Goal: Information Seeking & Learning: Understand process/instructions

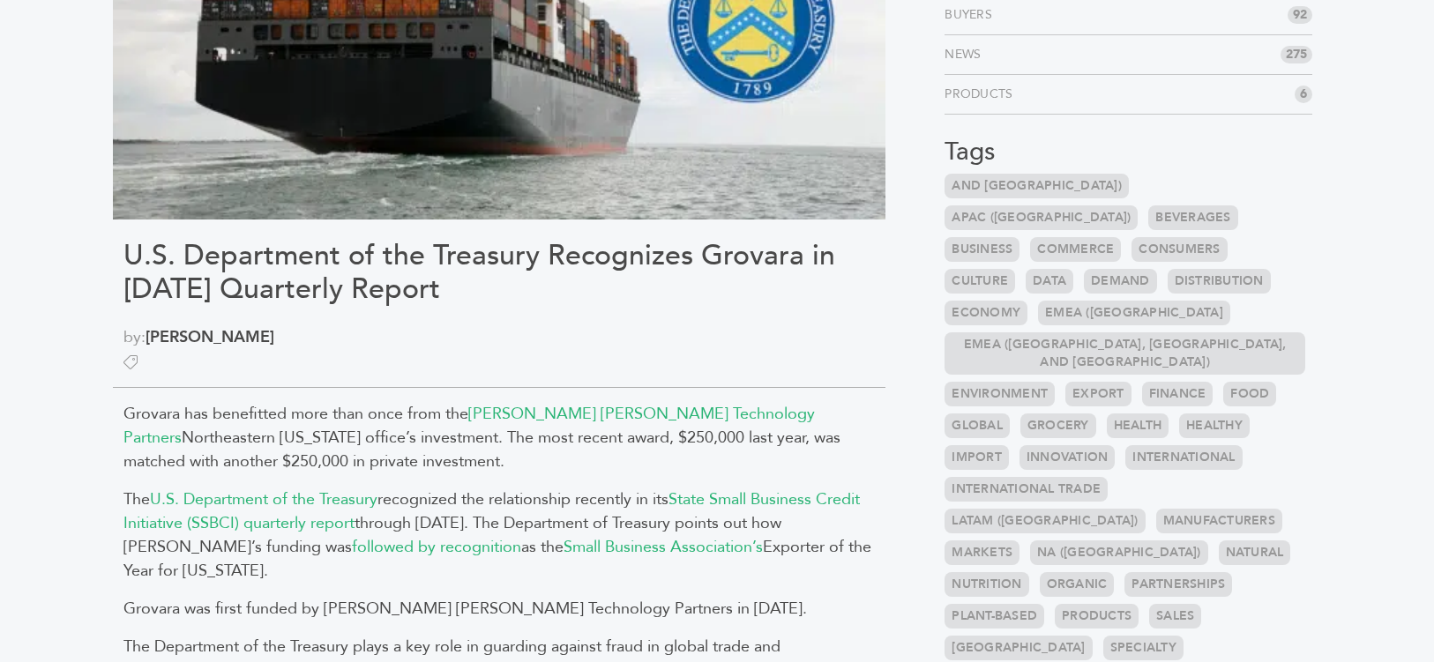
scroll to position [310, 0]
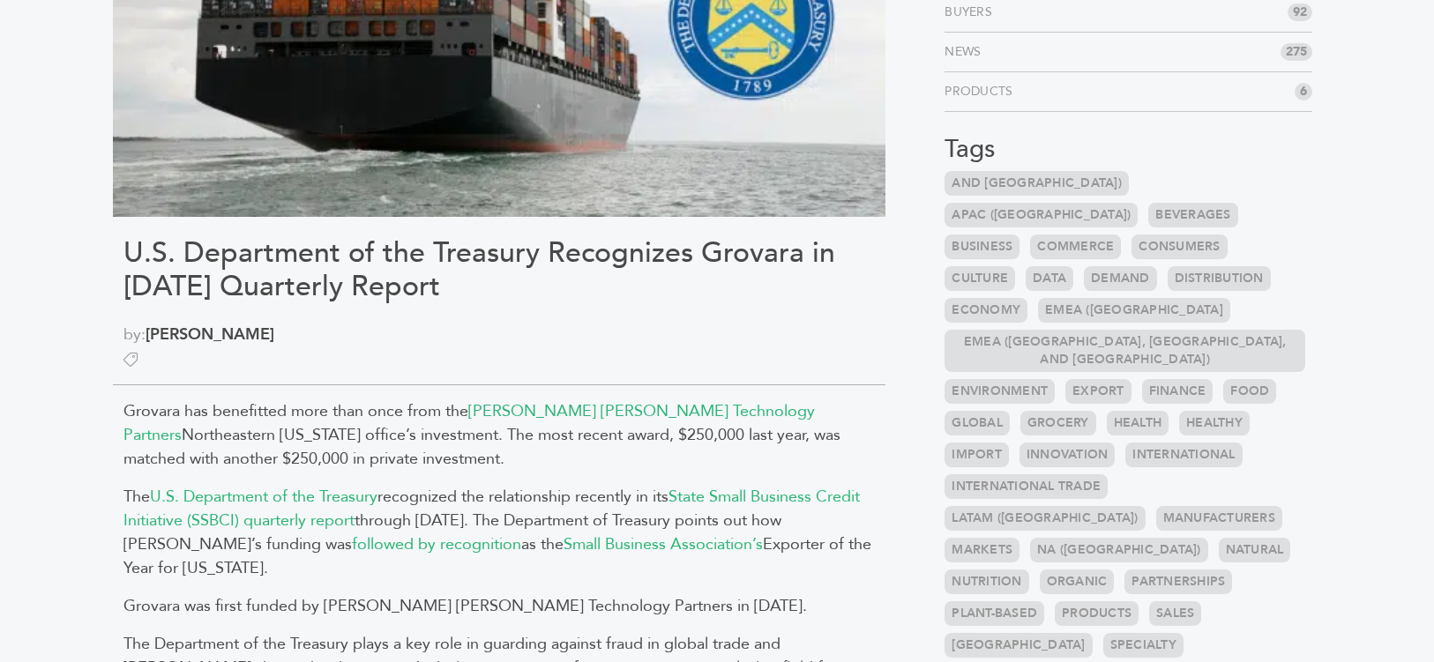
click at [706, 295] on h1 "U.S. Department of the Treasury Recognizes Grovara in 2024 Quarterly Report" at bounding box center [498, 270] width 751 height 68
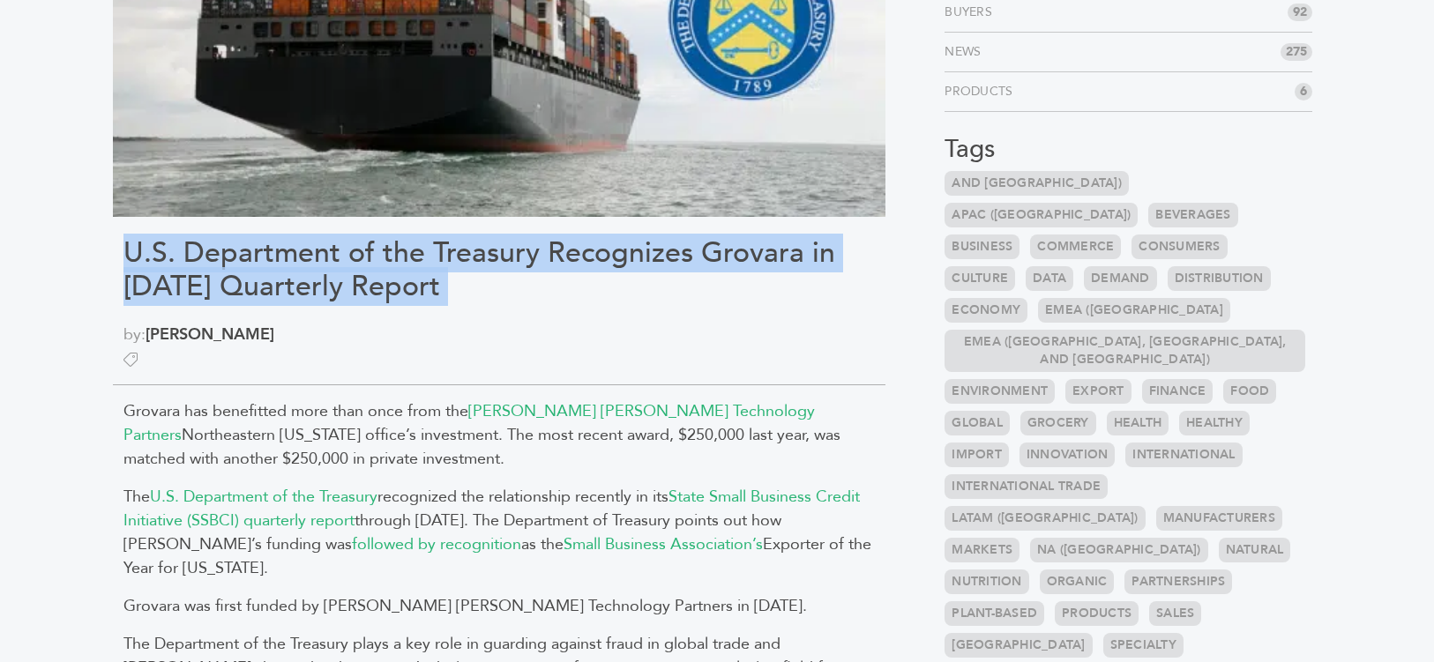
click at [706, 295] on h1 "U.S. Department of the Treasury Recognizes Grovara in 2024 Quarterly Report" at bounding box center [498, 270] width 751 height 68
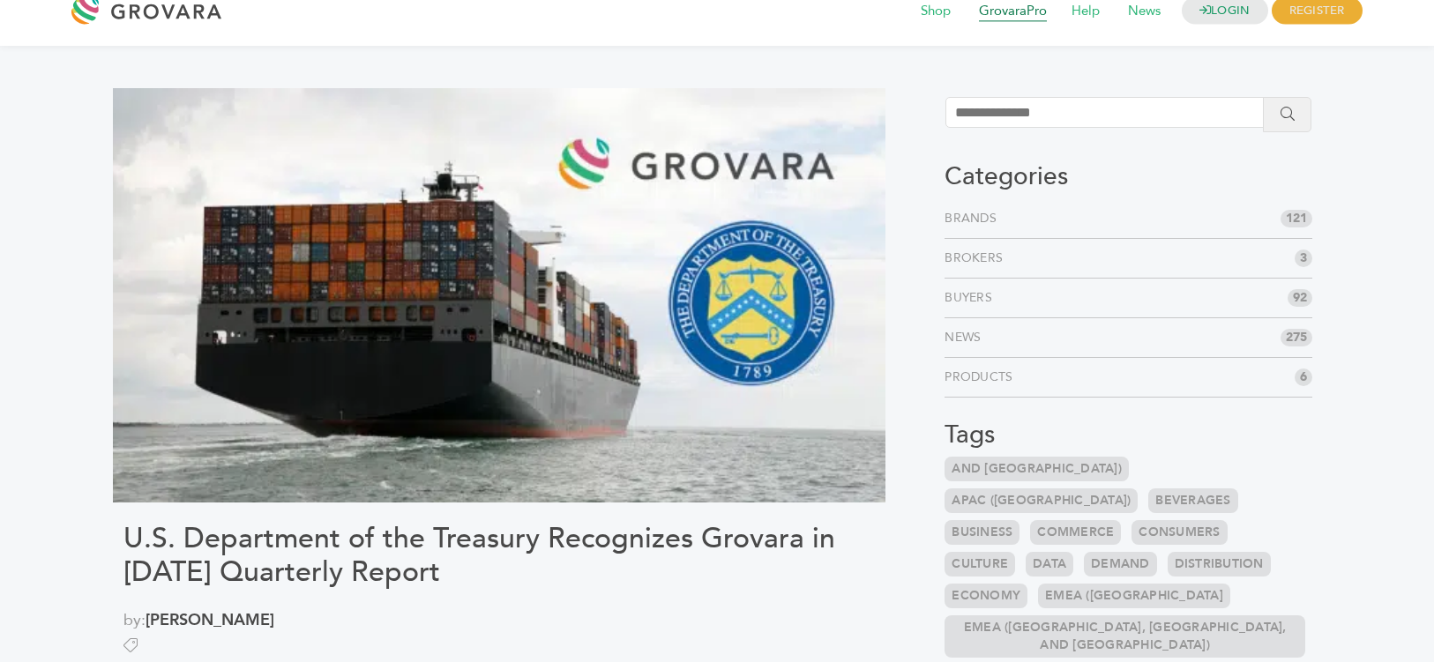
scroll to position [0, 0]
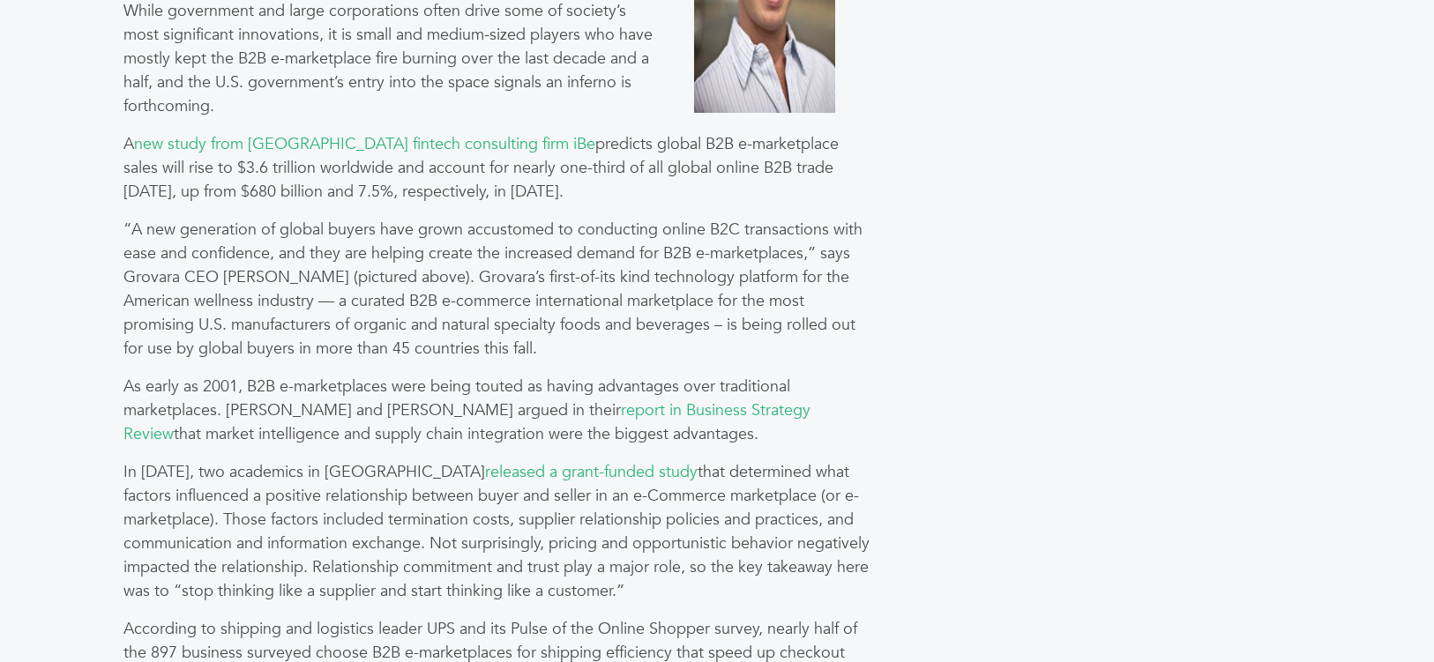
scroll to position [1116, 0]
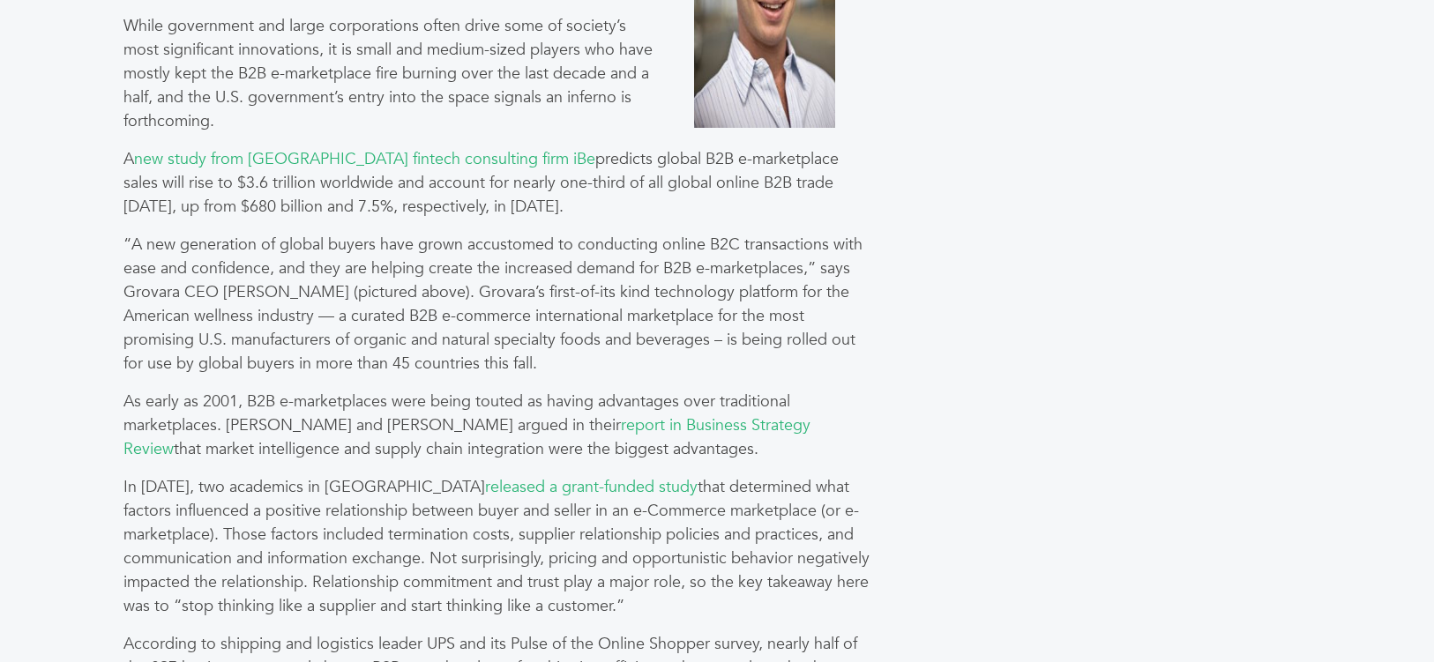
drag, startPoint x: 355, startPoint y: 187, endPoint x: 418, endPoint y: 211, distance: 67.8
click at [417, 211] on p "A new study from [GEOGRAPHIC_DATA] fintech consulting firm iBe predicts global …" at bounding box center [498, 182] width 751 height 71
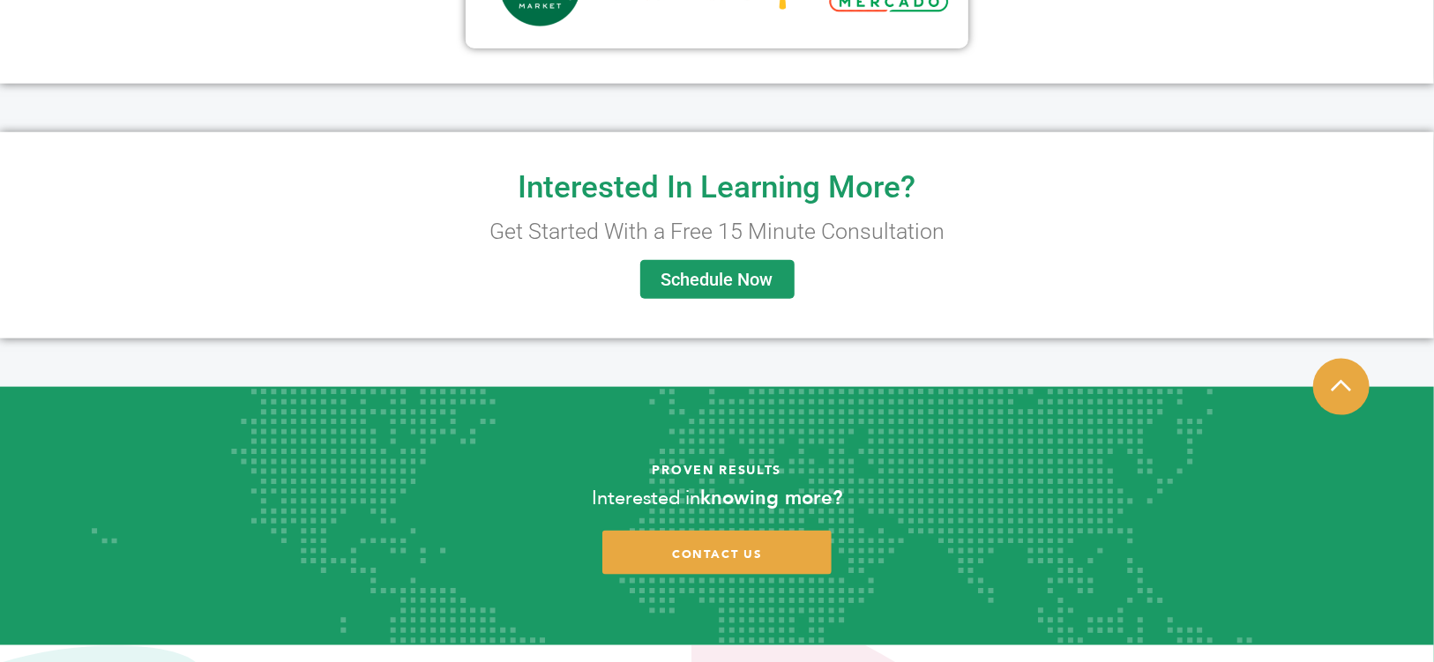
scroll to position [1244, 0]
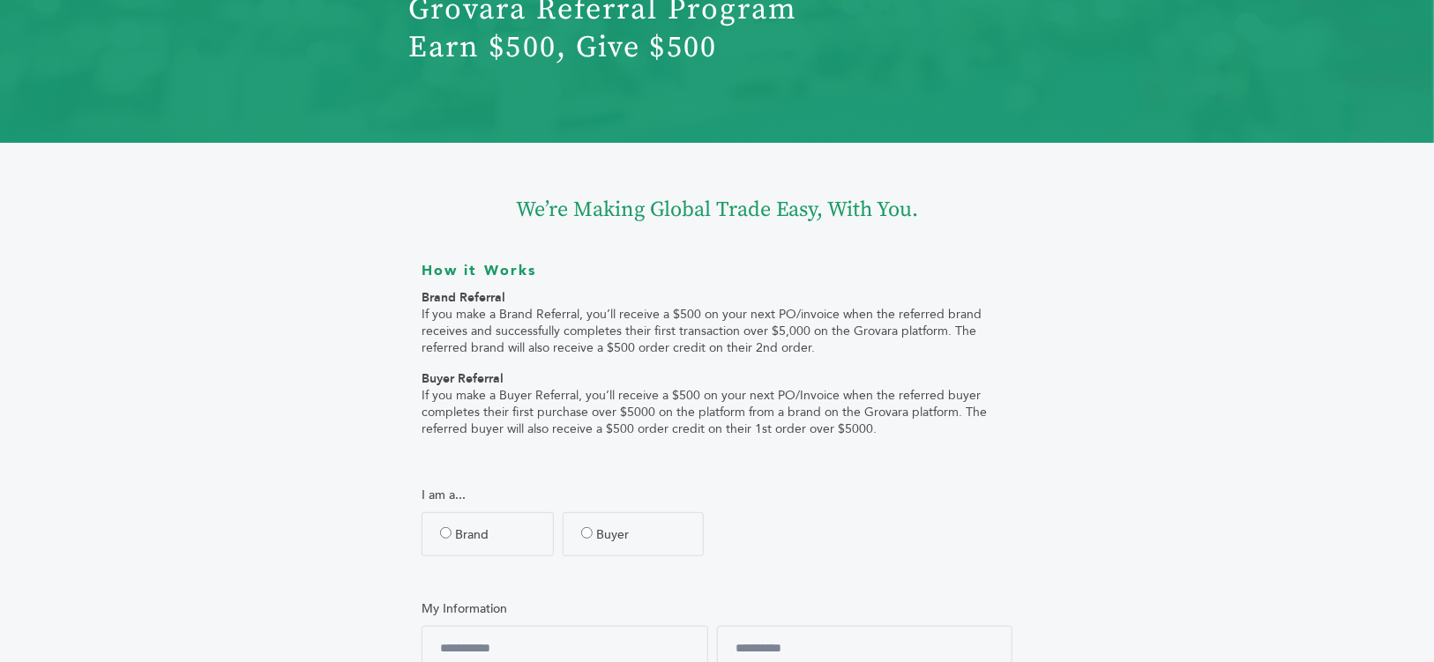
scroll to position [201, 0]
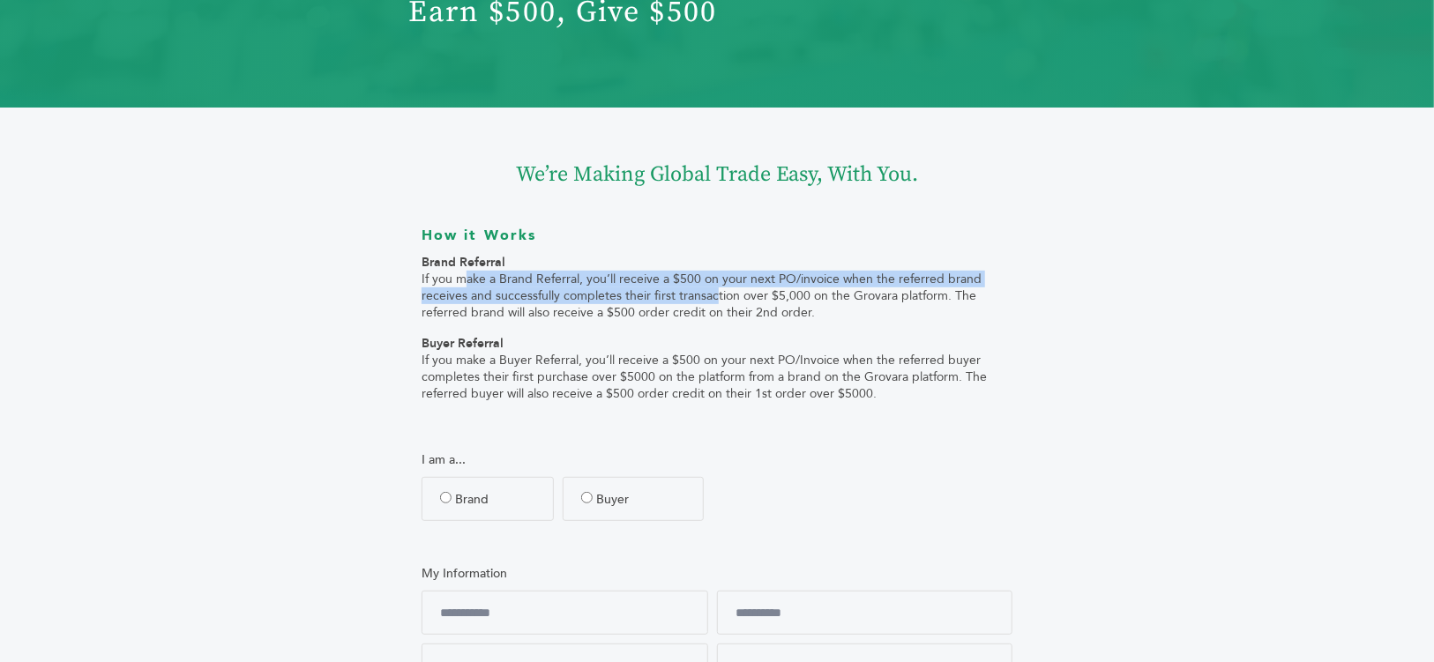
drag, startPoint x: 457, startPoint y: 279, endPoint x: 706, endPoint y: 302, distance: 249.8
click at [706, 302] on p "Brand Referral If you make a Brand Referral, you’ll receive a $500 on your next…" at bounding box center [717, 287] width 591 height 67
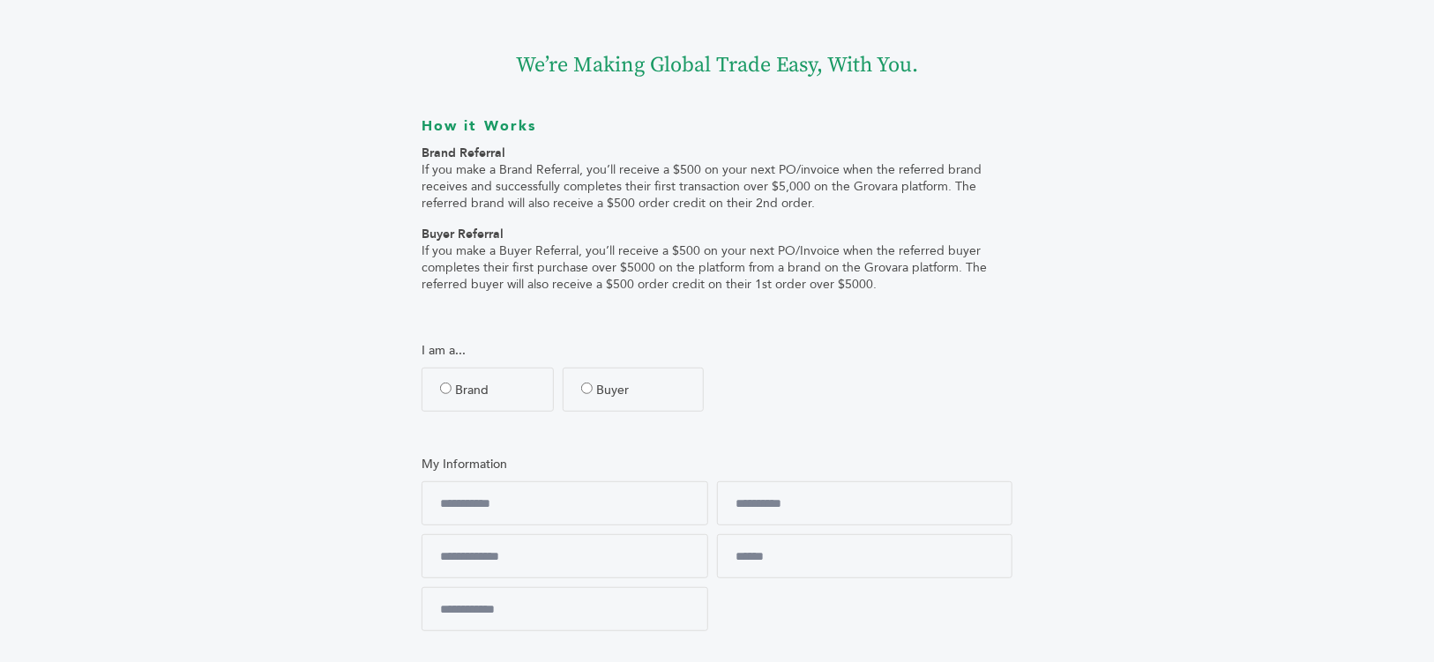
scroll to position [298, 0]
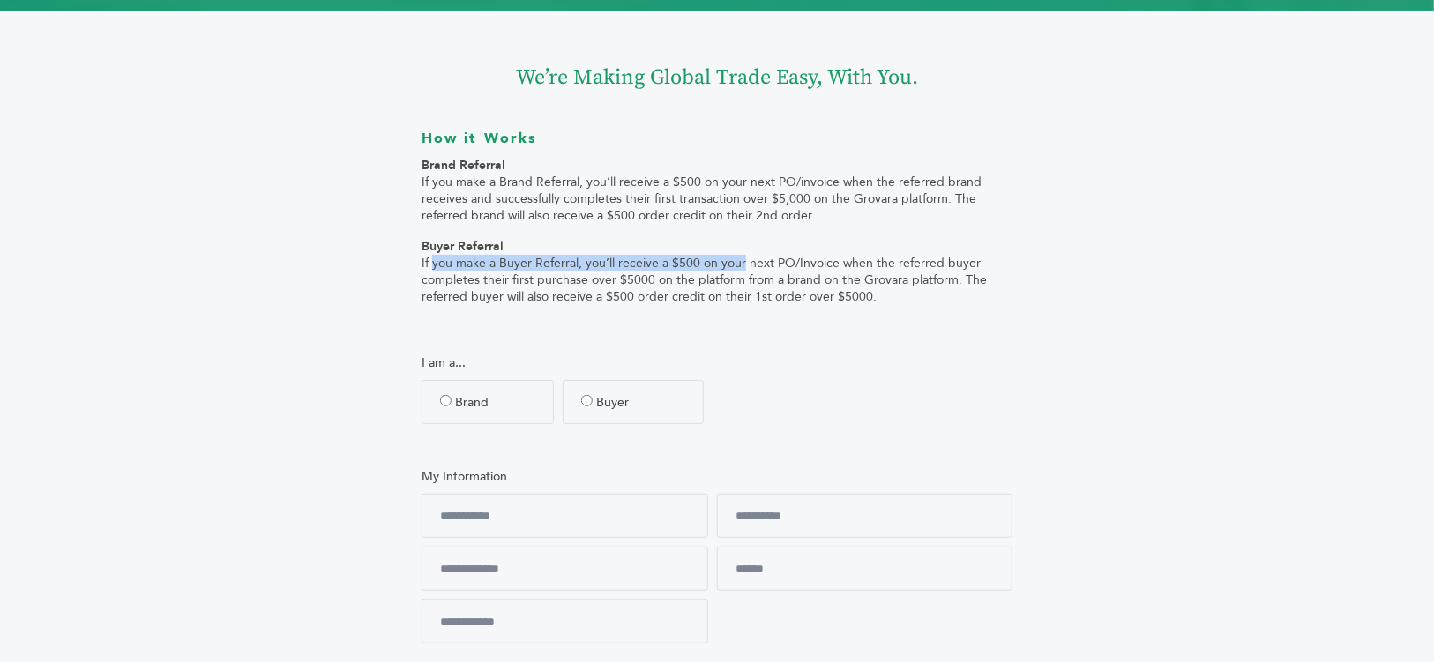
drag, startPoint x: 432, startPoint y: 266, endPoint x: 736, endPoint y: 273, distance: 303.5
click at [738, 270] on p "Buyer Referral If you make a Buyer Referral, you’ll receive a $500 on your next…" at bounding box center [717, 271] width 591 height 67
click at [762, 279] on p "Buyer Referral If you make a Buyer Referral, you’ll receive a $500 on your next…" at bounding box center [717, 271] width 591 height 67
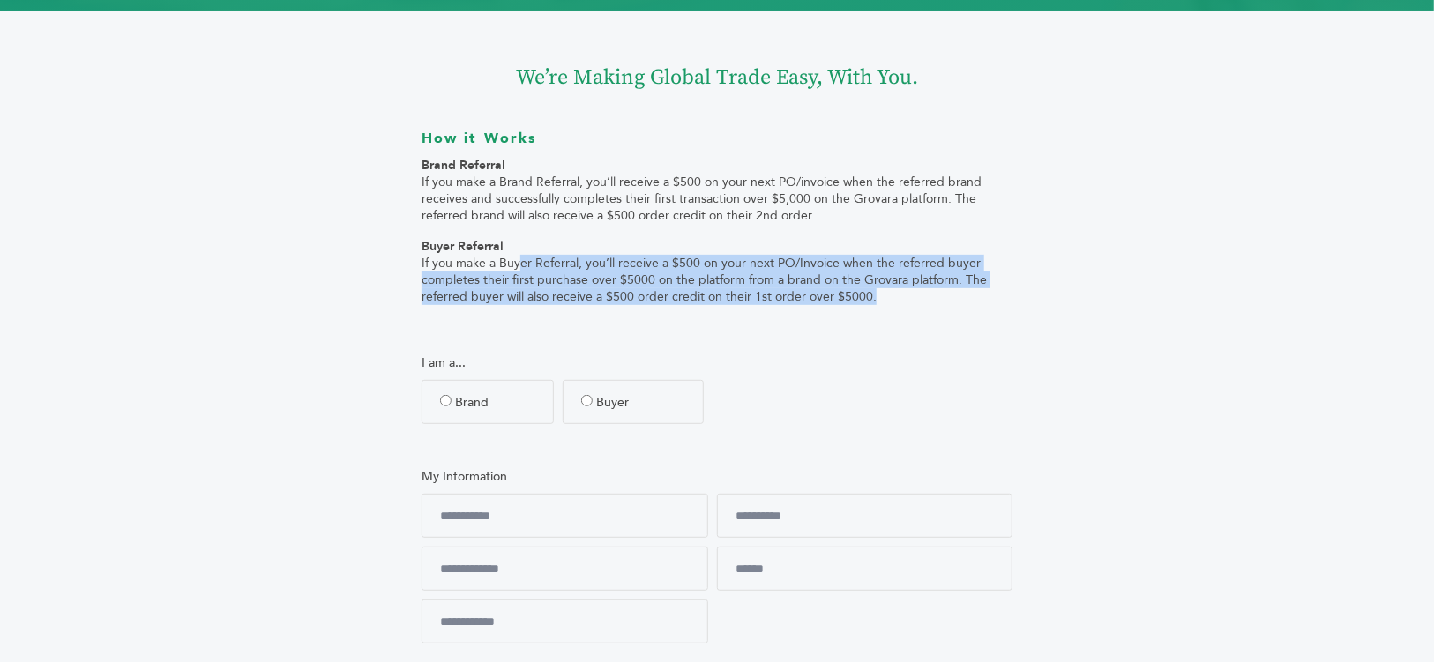
drag, startPoint x: 520, startPoint y: 265, endPoint x: 545, endPoint y: 311, distance: 52.9
click at [544, 311] on div "We’re Making Global Trade Easy, With You. How it Works Brand Referral If you ma…" at bounding box center [716, 191] width 617 height 255
click at [572, 288] on p "Buyer Referral If you make a Buyer Referral, you’ll receive a $500 on your next…" at bounding box center [717, 271] width 591 height 67
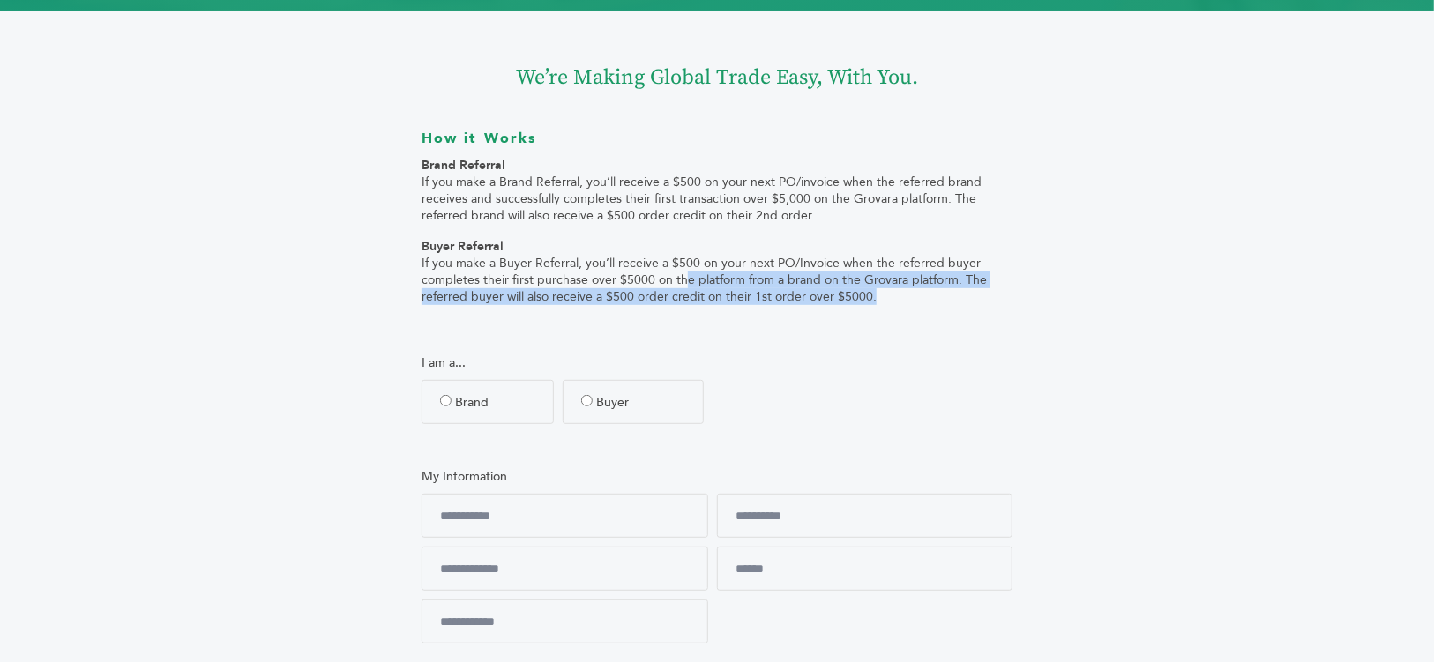
drag, startPoint x: 888, startPoint y: 291, endPoint x: 683, endPoint y: 287, distance: 205.6
click at [683, 288] on p "Buyer Referral If you make a Buyer Referral, you’ll receive a $500 on your next…" at bounding box center [717, 271] width 591 height 67
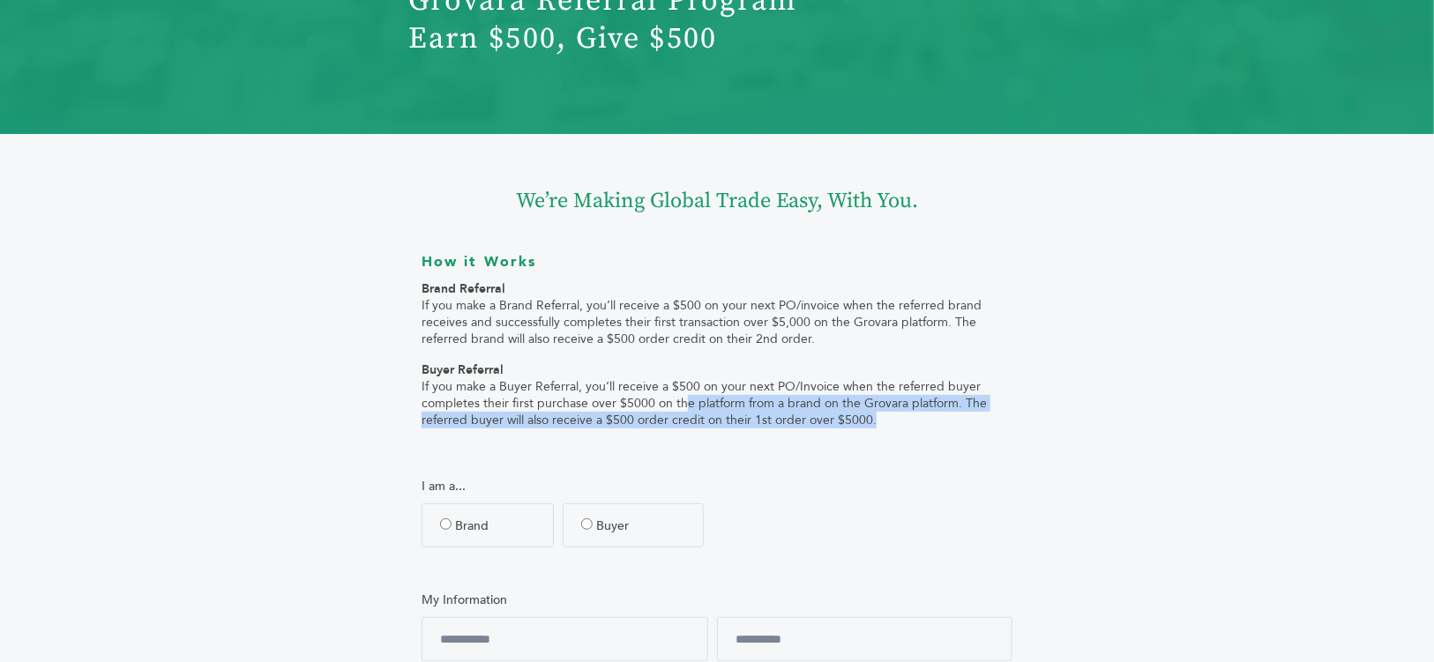
scroll to position [145, 0]
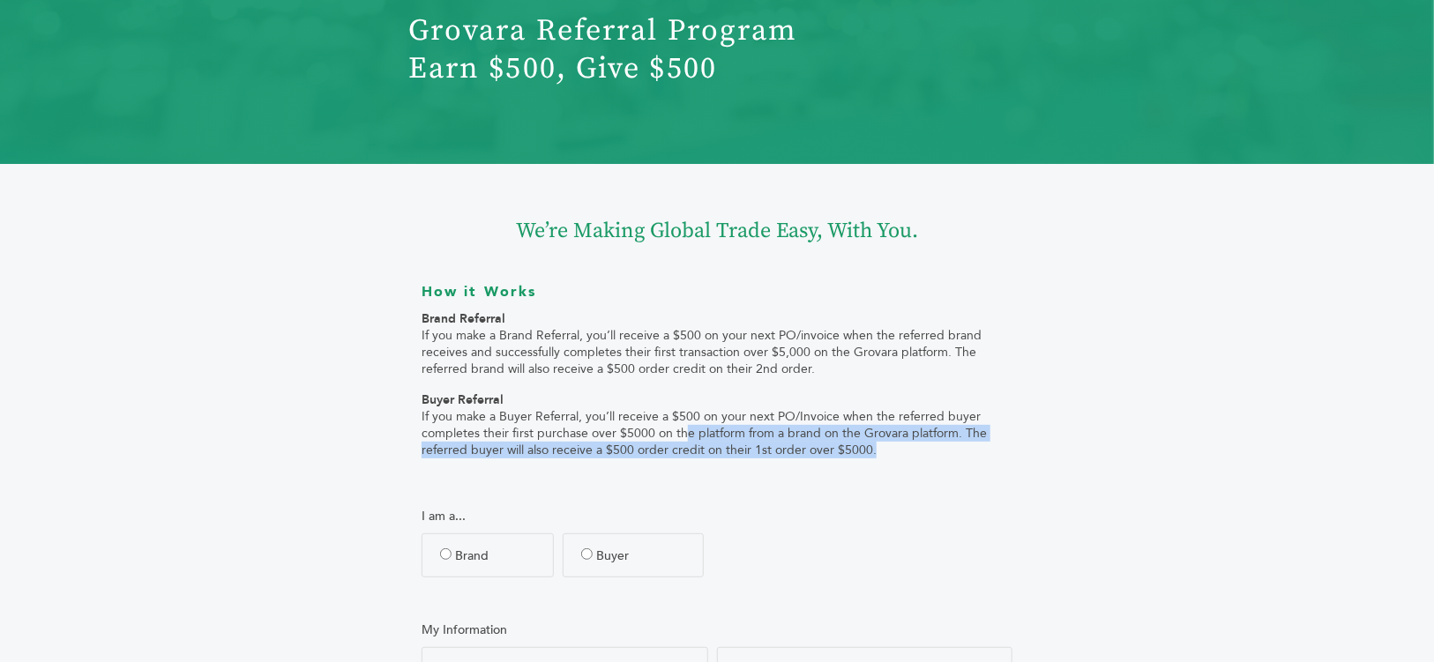
click at [683, 287] on h4 "How it Works" at bounding box center [717, 291] width 591 height 19
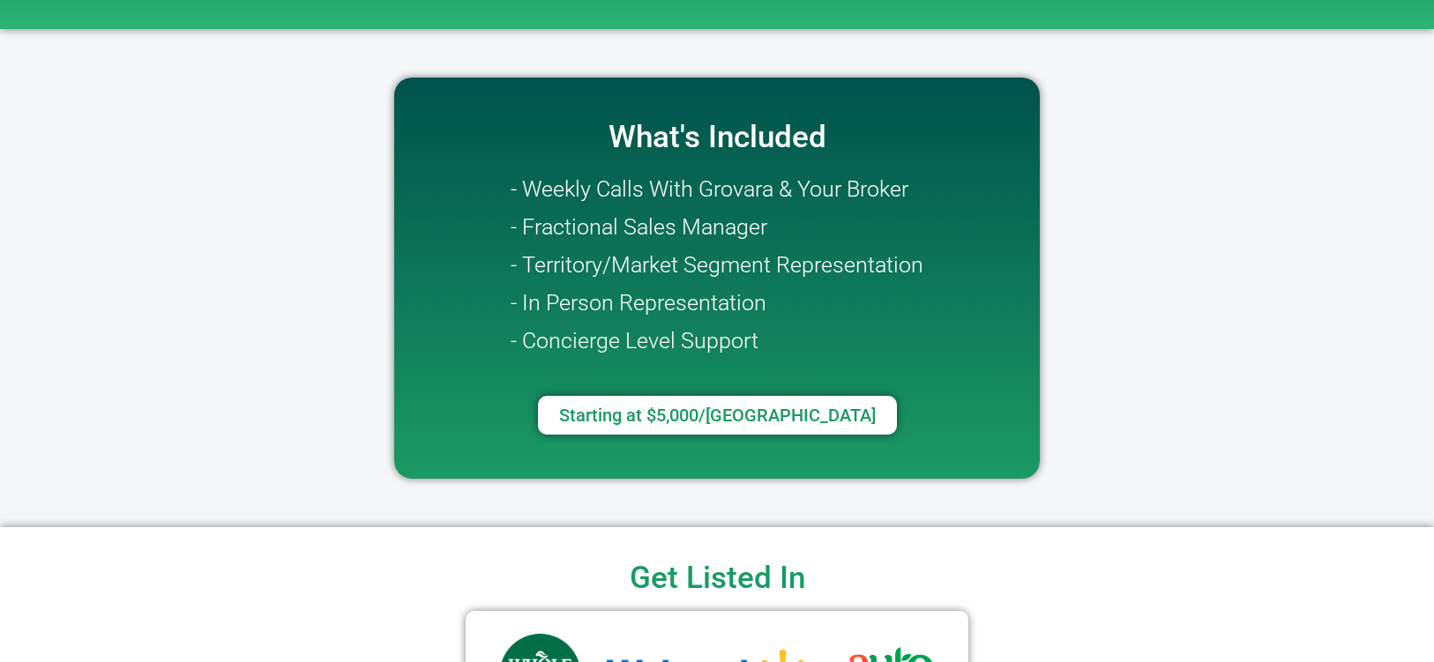
scroll to position [303, 0]
